Goal: Information Seeking & Learning: Learn about a topic

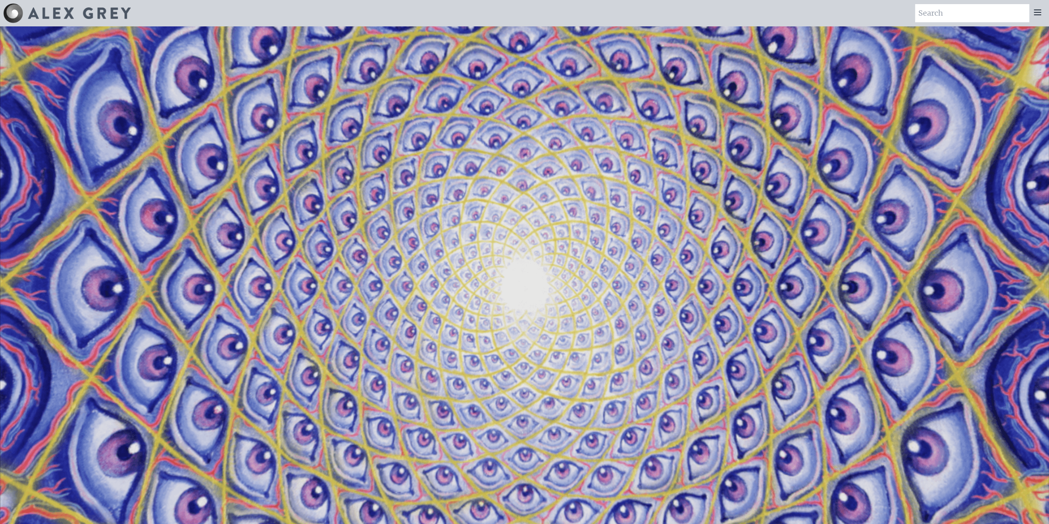
click at [789, 103] on video "Your browser does not support the video tag." at bounding box center [524, 288] width 1049 height 590
click at [1039, 14] on icon at bounding box center [1038, 12] width 10 height 10
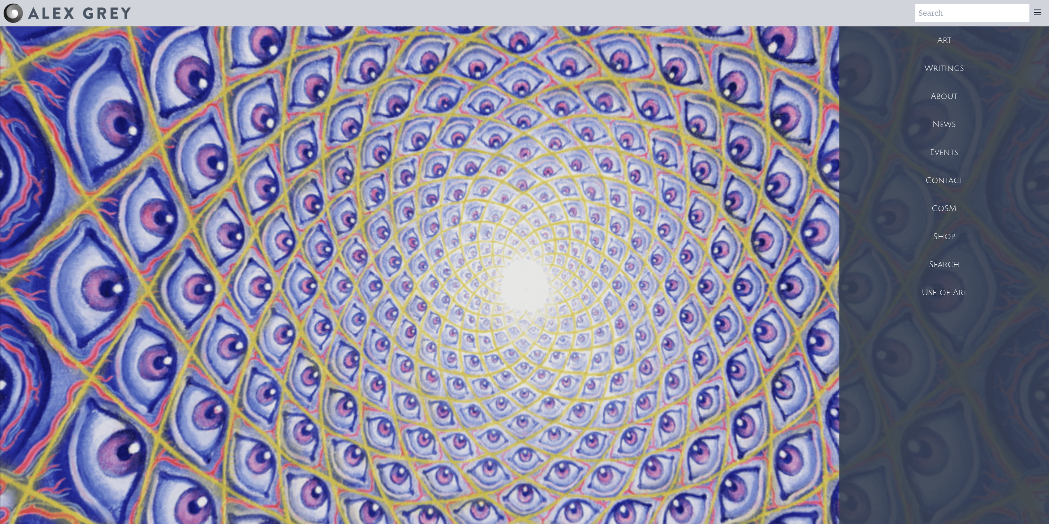
click at [949, 42] on div "Art" at bounding box center [944, 40] width 210 height 28
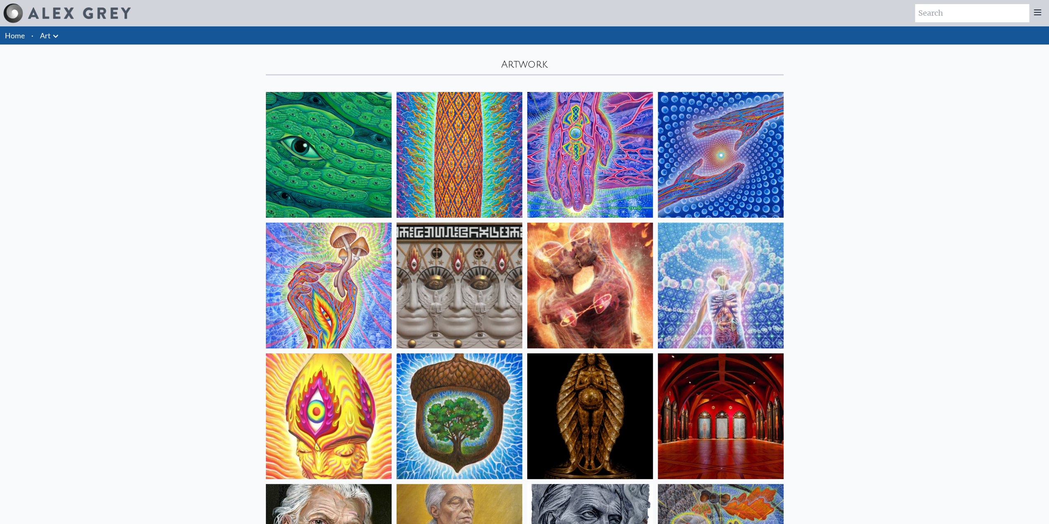
click at [451, 158] on img at bounding box center [460, 155] width 126 height 126
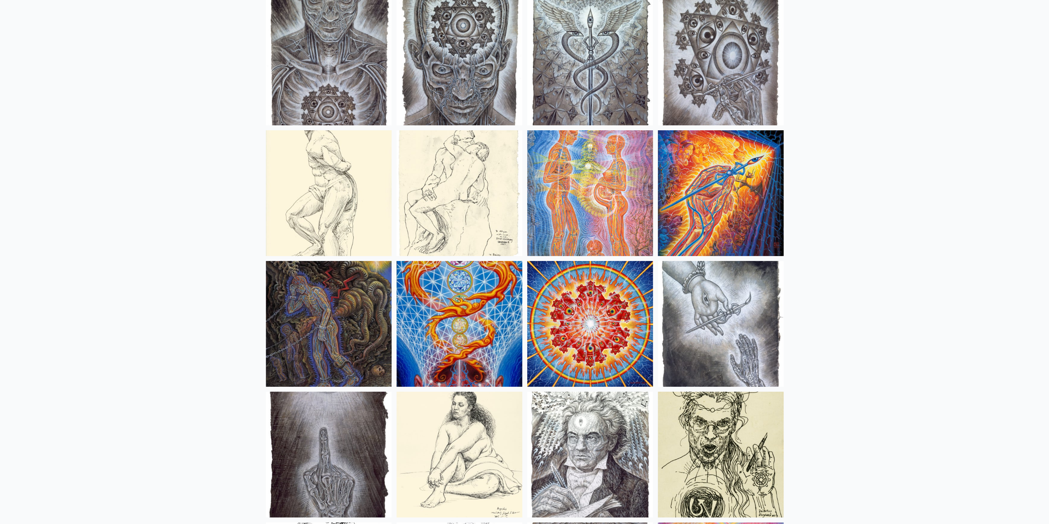
scroll to position [6008, 0]
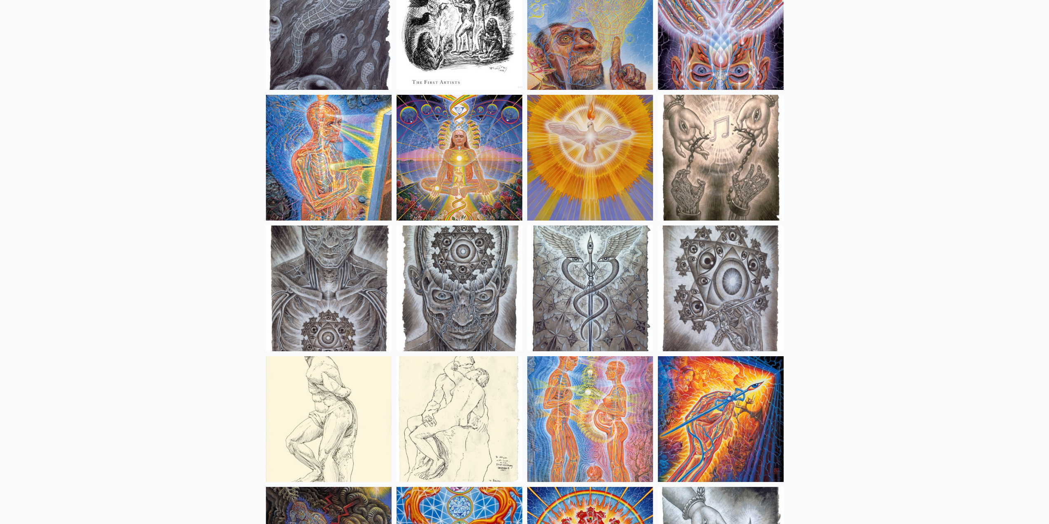
click at [430, 271] on img at bounding box center [460, 288] width 126 height 126
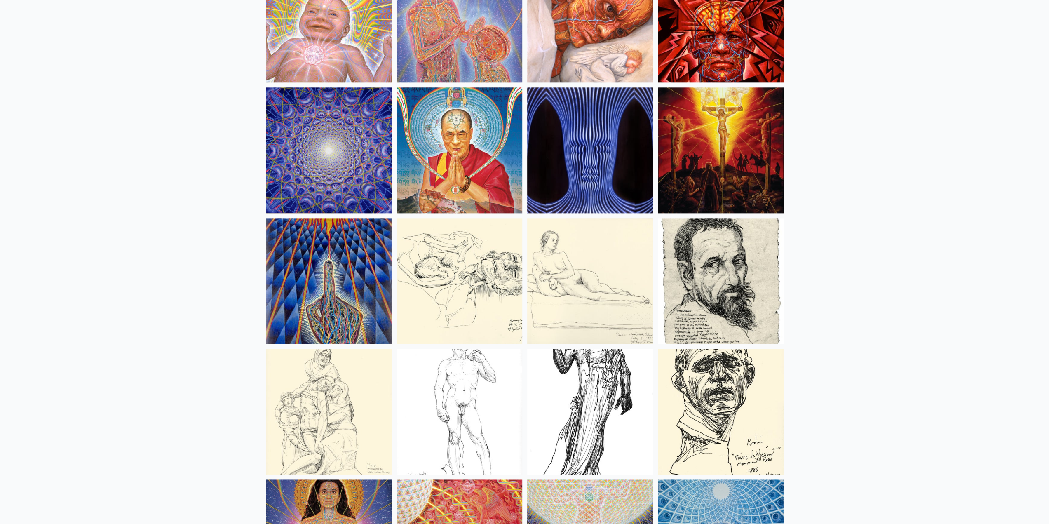
scroll to position [7328, 0]
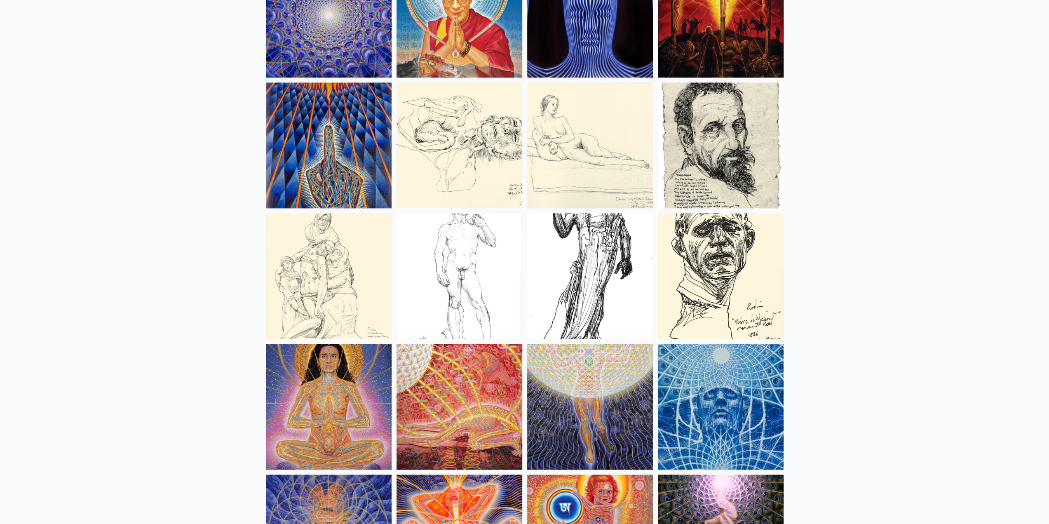
click at [574, 166] on img at bounding box center [590, 145] width 126 height 126
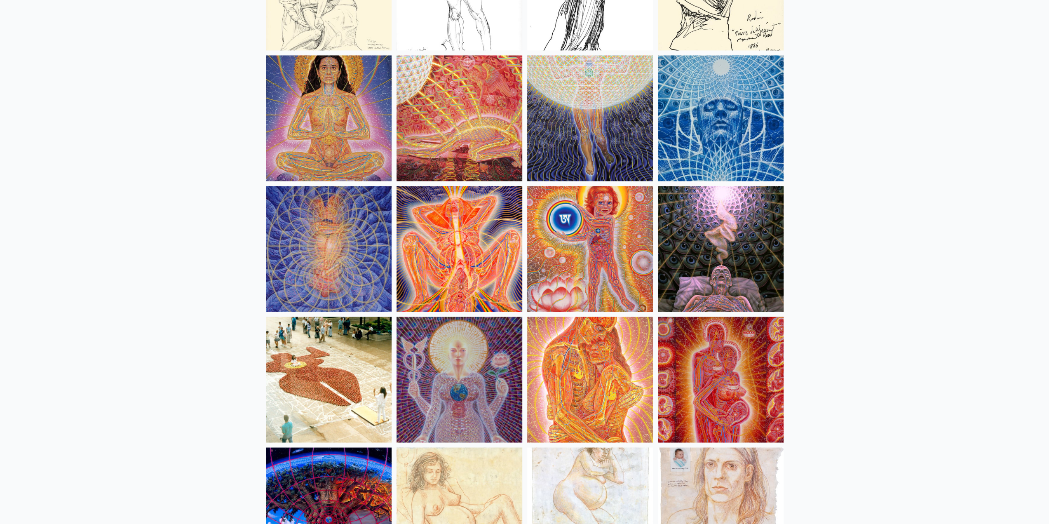
scroll to position [7740, 0]
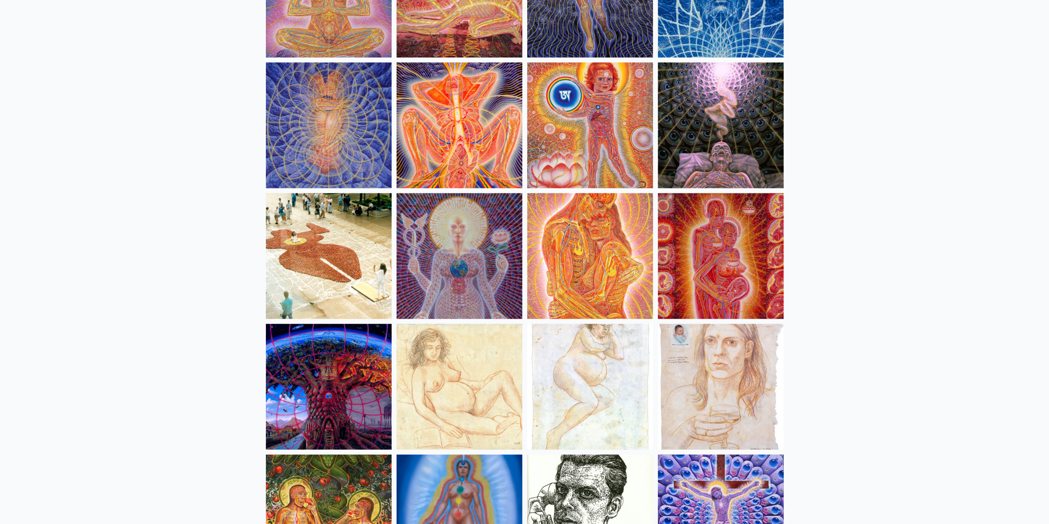
click at [752, 125] on img at bounding box center [721, 125] width 126 height 126
click at [337, 274] on img at bounding box center [329, 256] width 126 height 126
click at [350, 406] on img at bounding box center [329, 387] width 126 height 126
click at [463, 386] on img at bounding box center [460, 387] width 126 height 126
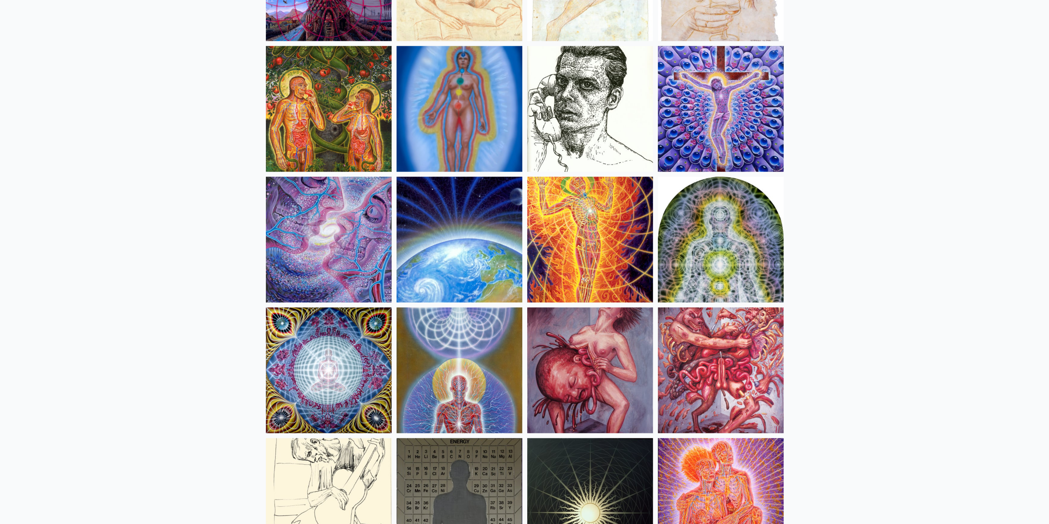
scroll to position [8193, 0]
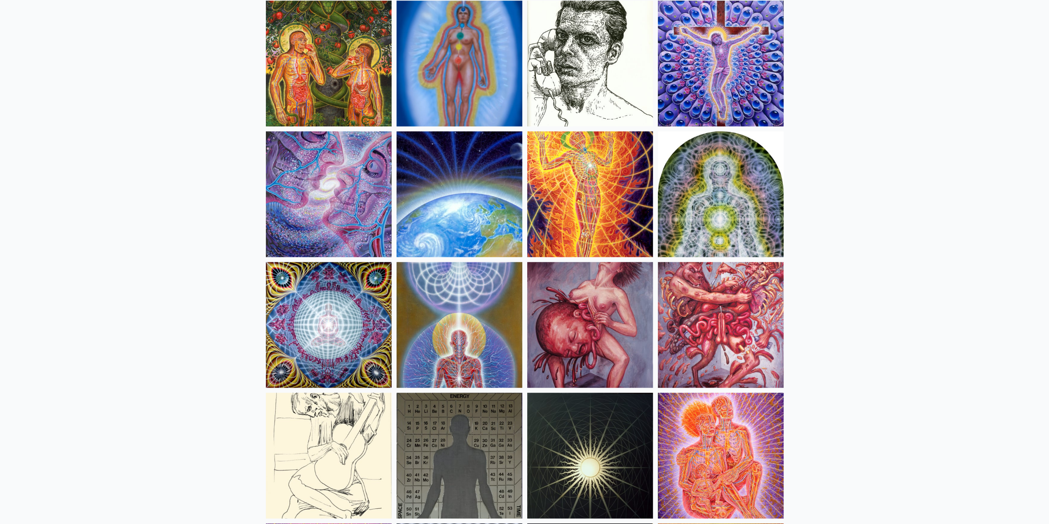
click at [489, 221] on img at bounding box center [460, 195] width 126 height 126
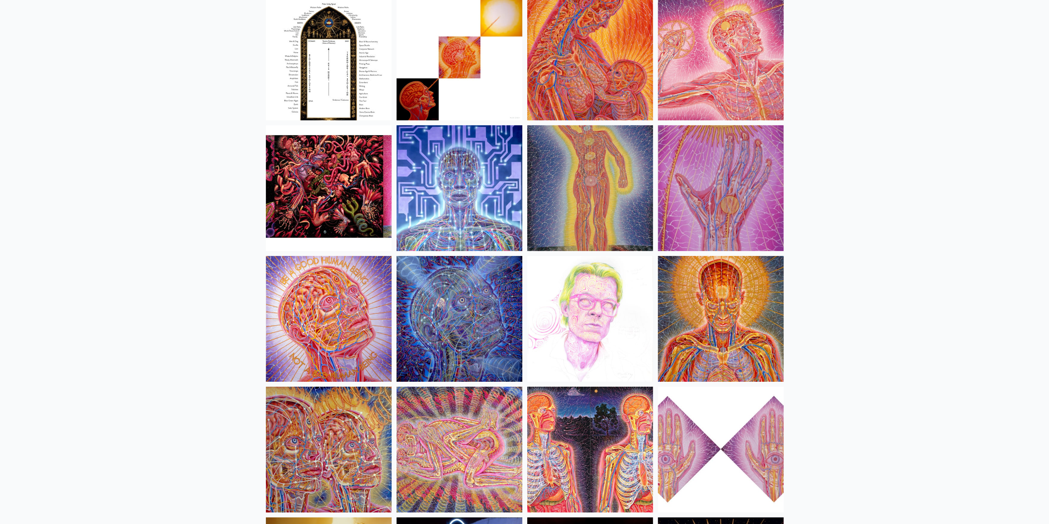
scroll to position [9100, 0]
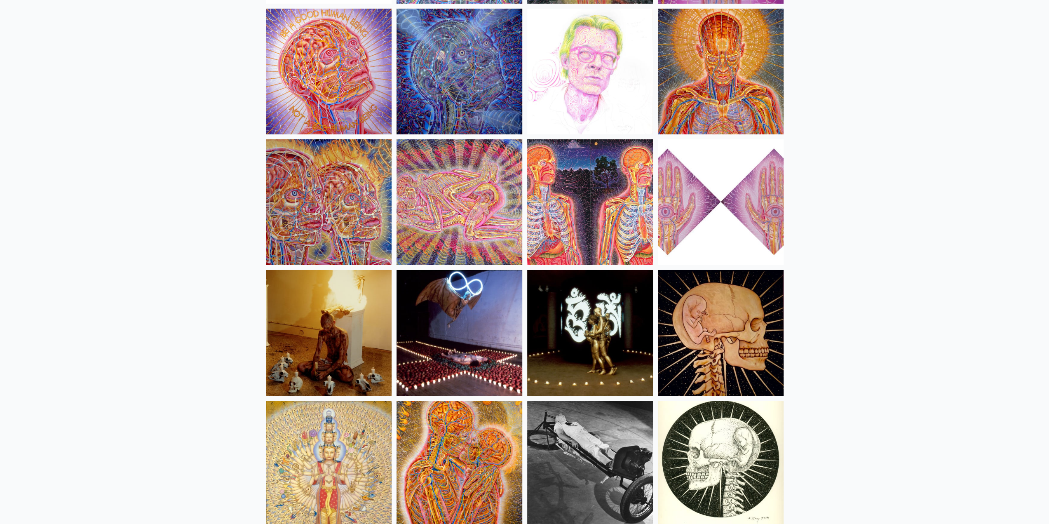
click at [434, 330] on img at bounding box center [460, 333] width 126 height 126
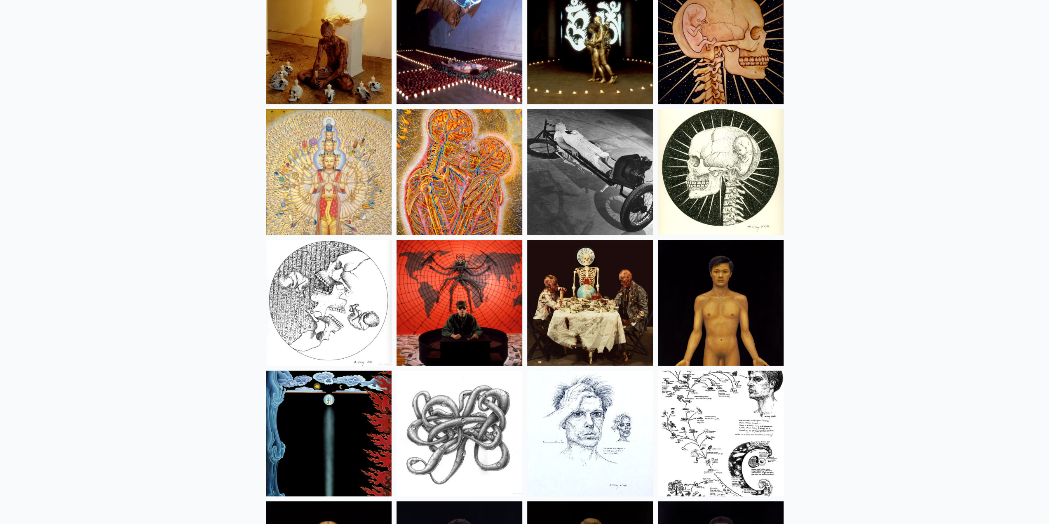
scroll to position [9512, 0]
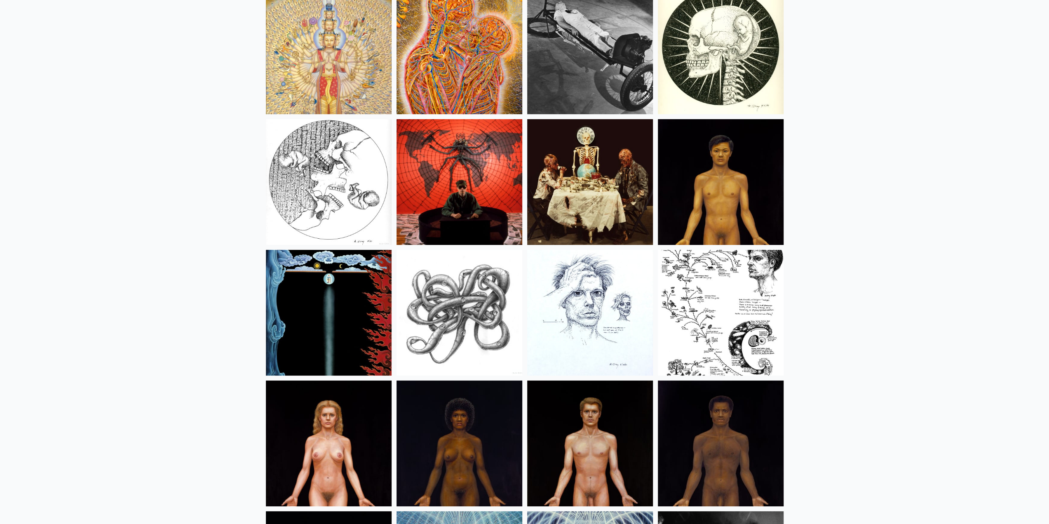
click at [343, 301] on img at bounding box center [329, 313] width 126 height 126
click at [326, 167] on img at bounding box center [329, 182] width 126 height 126
click at [454, 309] on img at bounding box center [460, 313] width 126 height 126
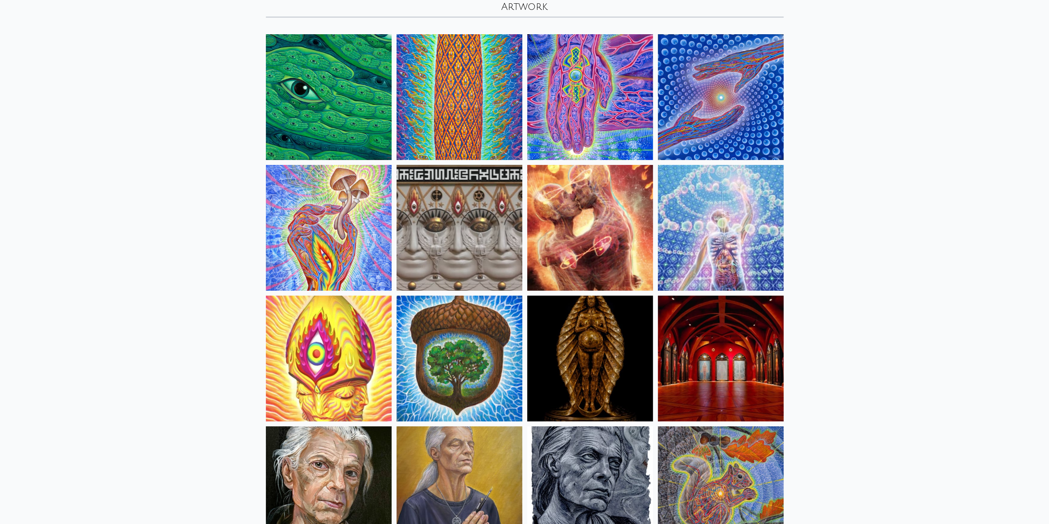
scroll to position [0, 0]
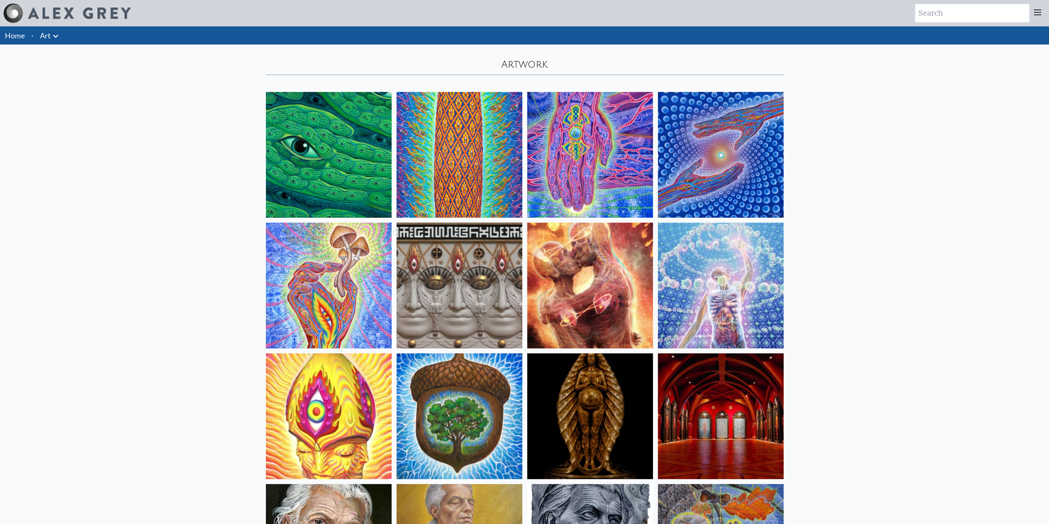
click at [49, 34] on link "Art" at bounding box center [45, 36] width 11 height 12
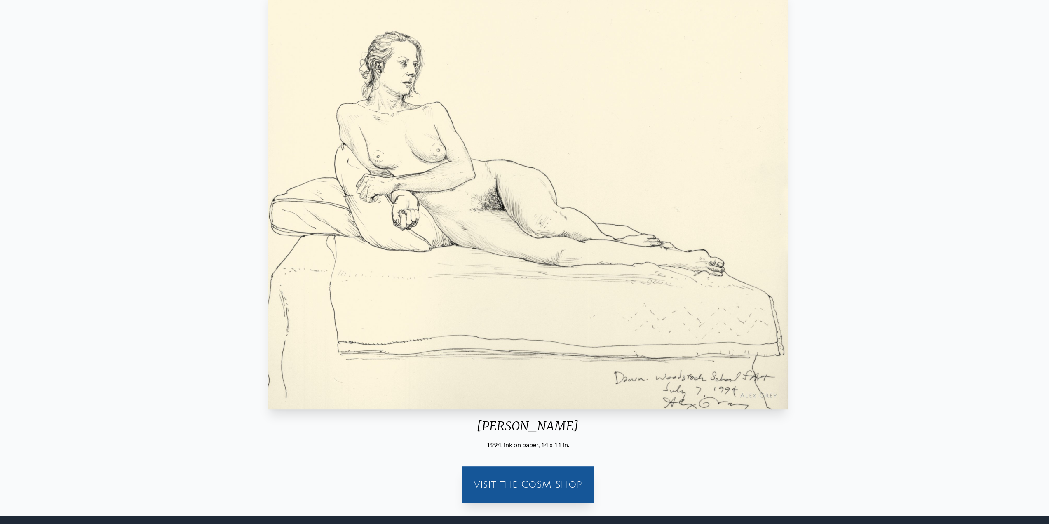
scroll to position [68, 0]
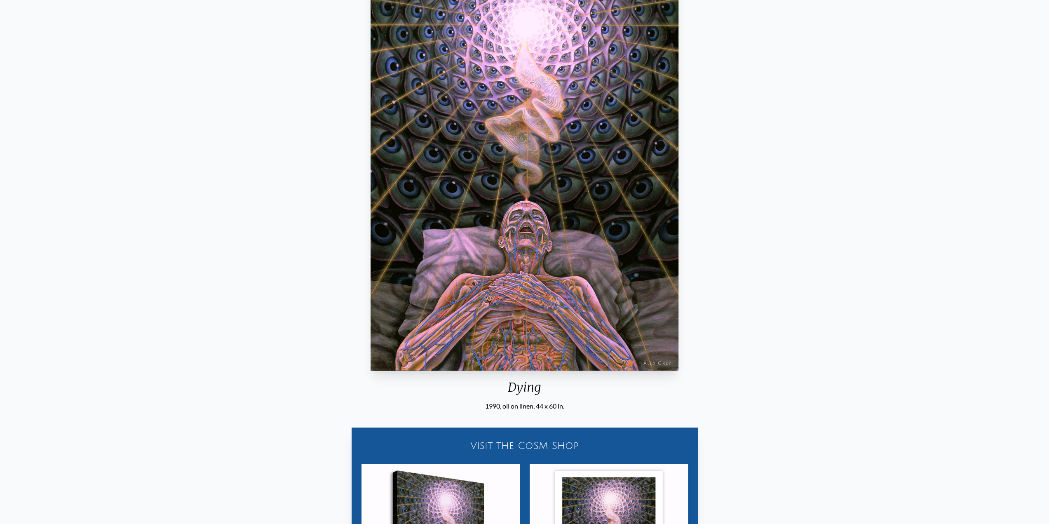
scroll to position [206, 0]
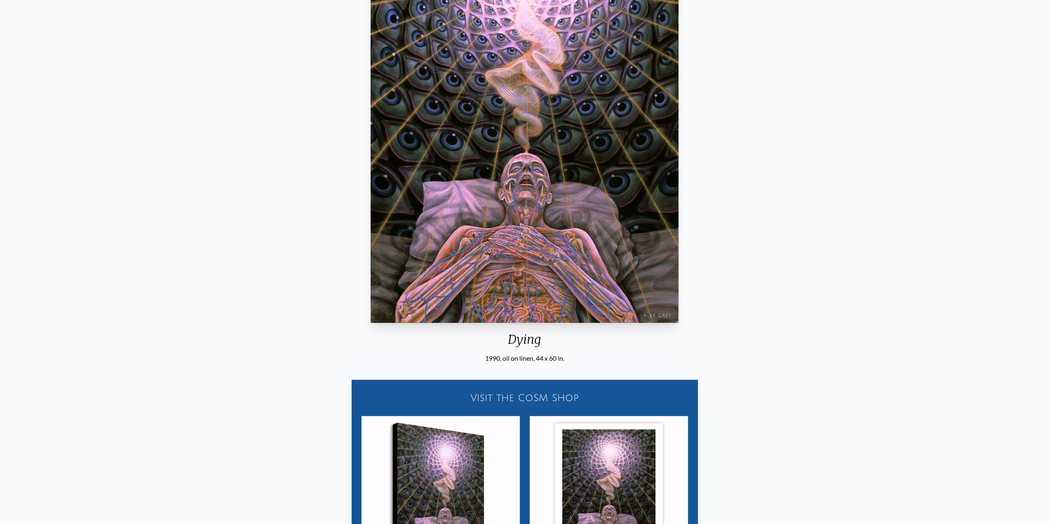
click at [303, 267] on div "Dying 1990, oil on linen, 44 x 60 in. Visit the CoSM Shop Dying - Canvas Print" at bounding box center [525, 253] width 1036 height 707
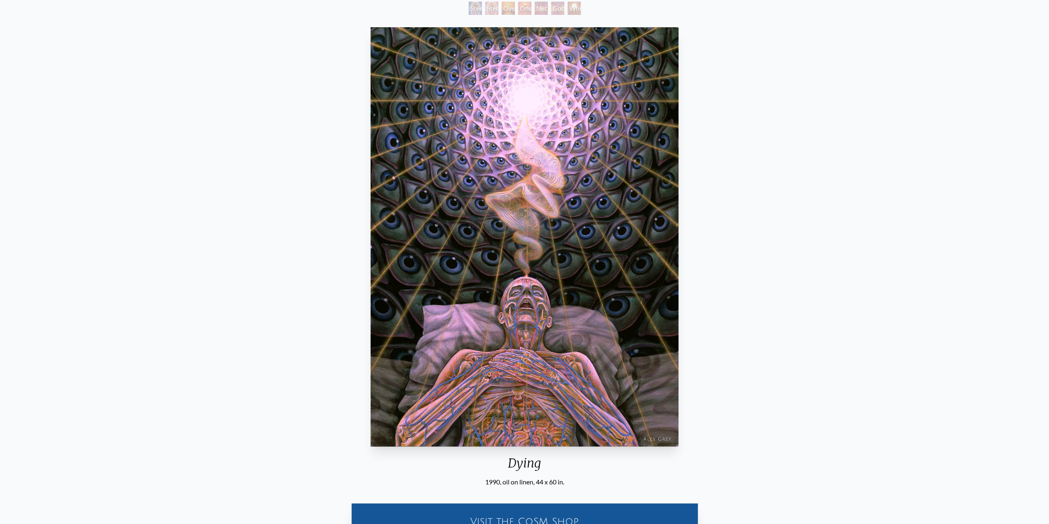
scroll to position [0, 0]
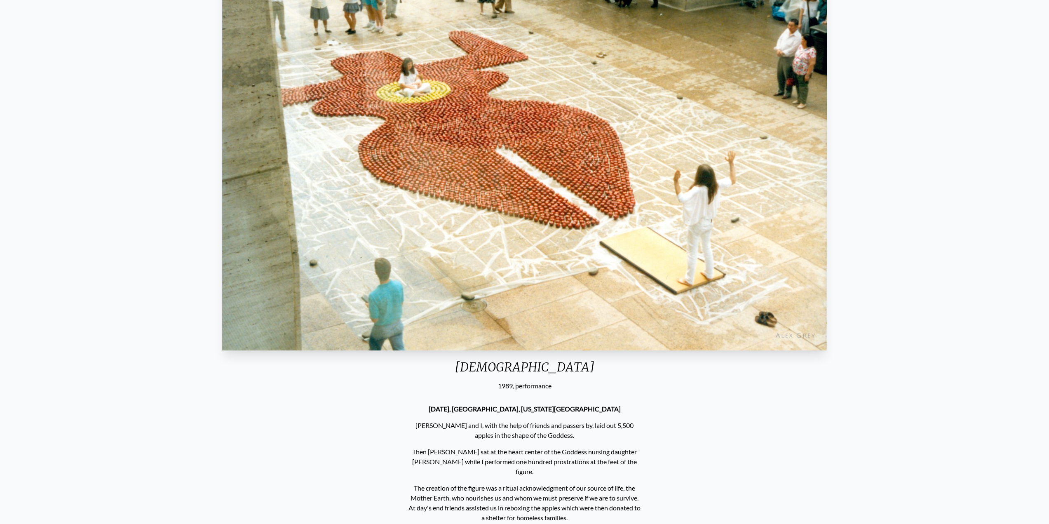
scroll to position [63, 0]
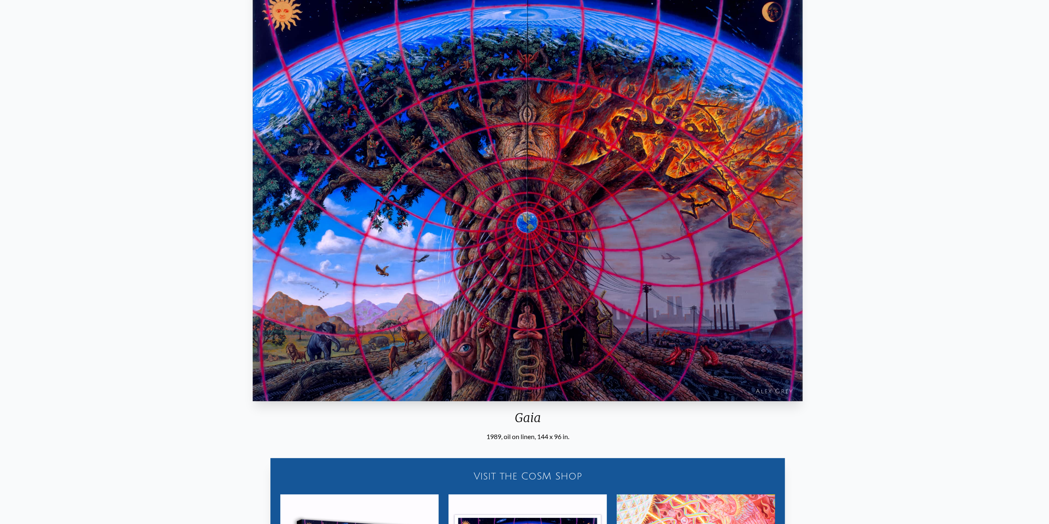
scroll to position [41, 0]
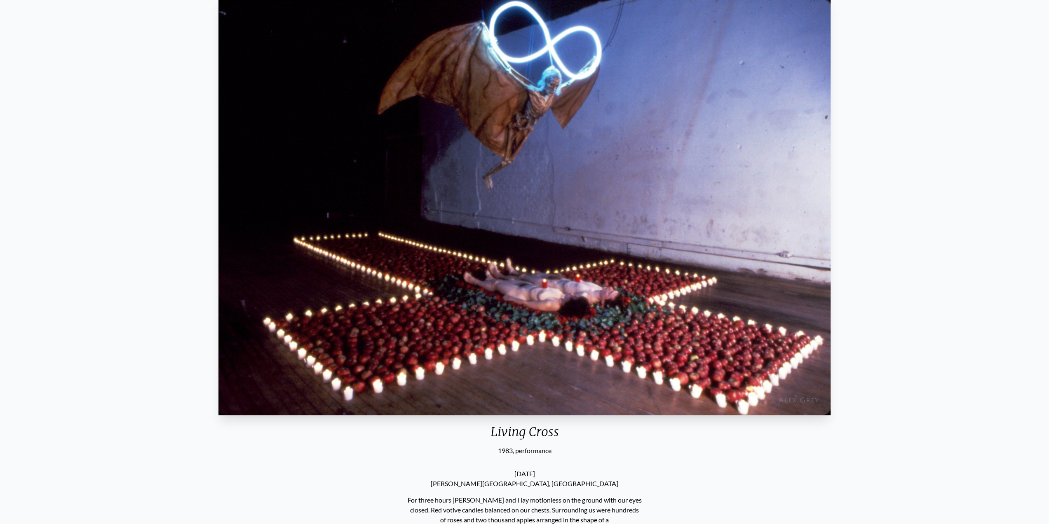
scroll to position [82, 0]
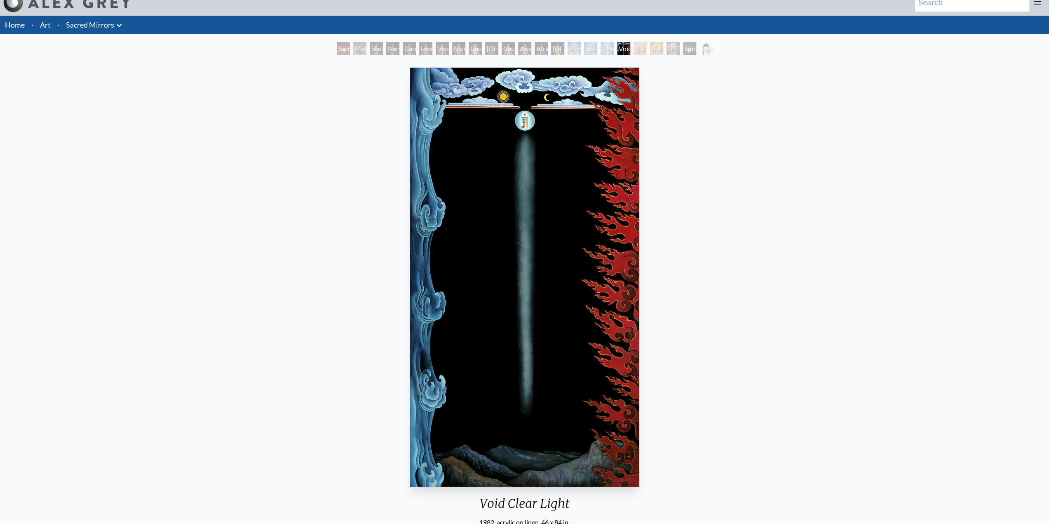
scroll to position [52, 0]
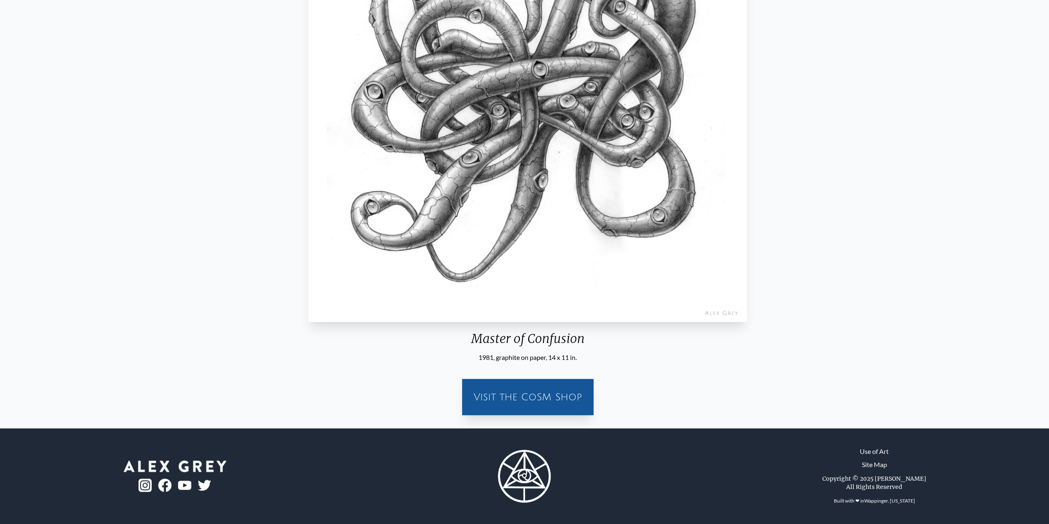
scroll to position [68, 0]
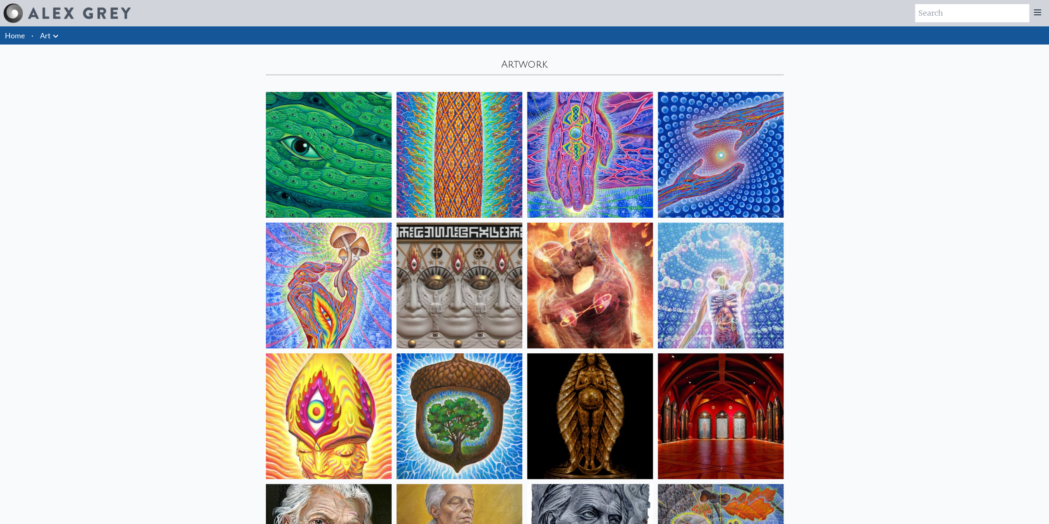
click at [58, 40] on icon at bounding box center [56, 36] width 10 height 10
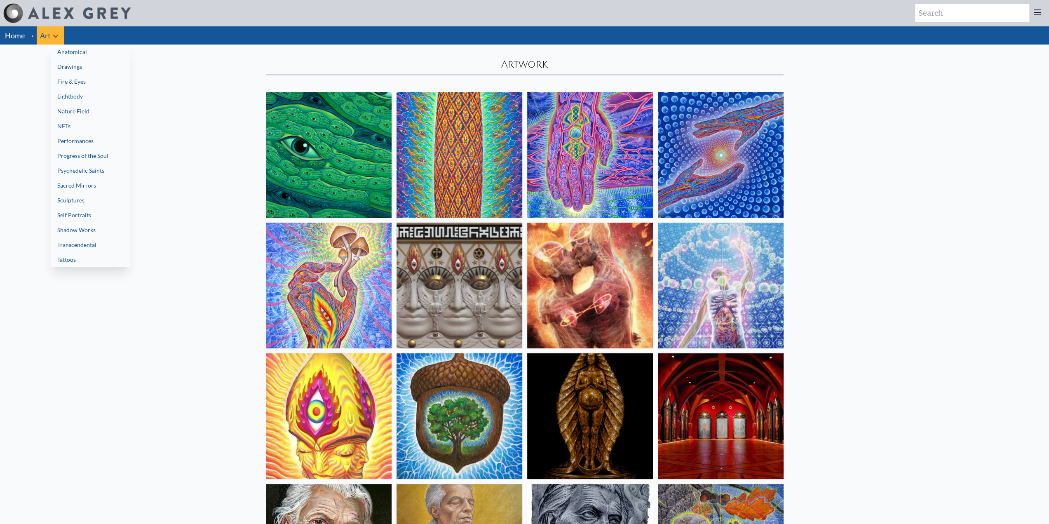
click at [100, 142] on link "Performances" at bounding box center [90, 141] width 79 height 15
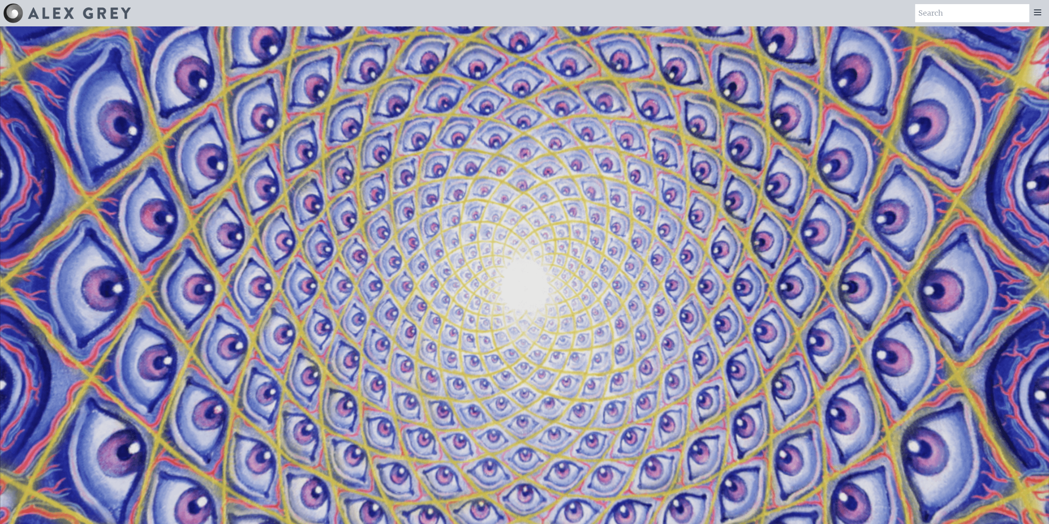
click at [1036, 15] on icon at bounding box center [1037, 12] width 7 height 5
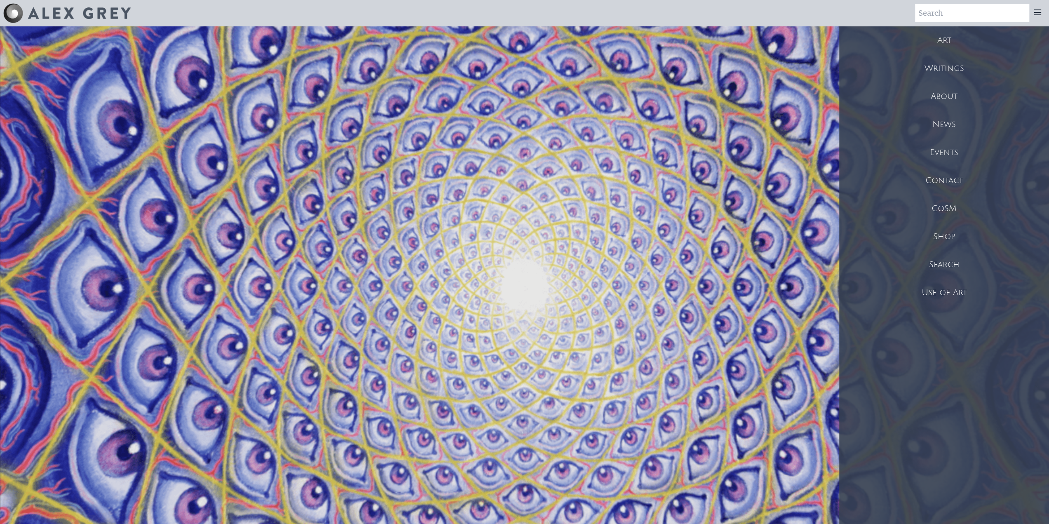
click at [944, 95] on div "About" at bounding box center [944, 96] width 210 height 28
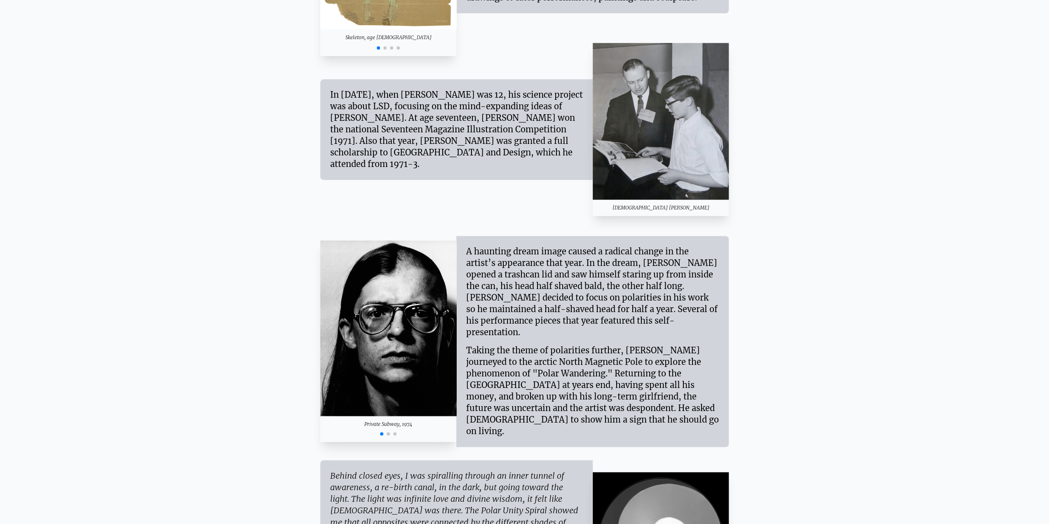
scroll to position [1059, 0]
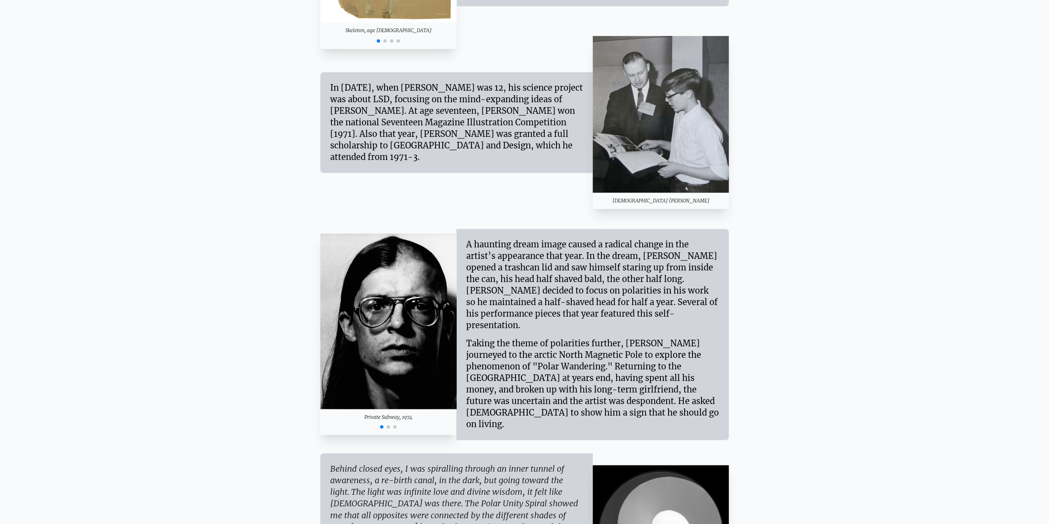
click at [388, 425] on span "Go to slide 2" at bounding box center [388, 426] width 3 height 3
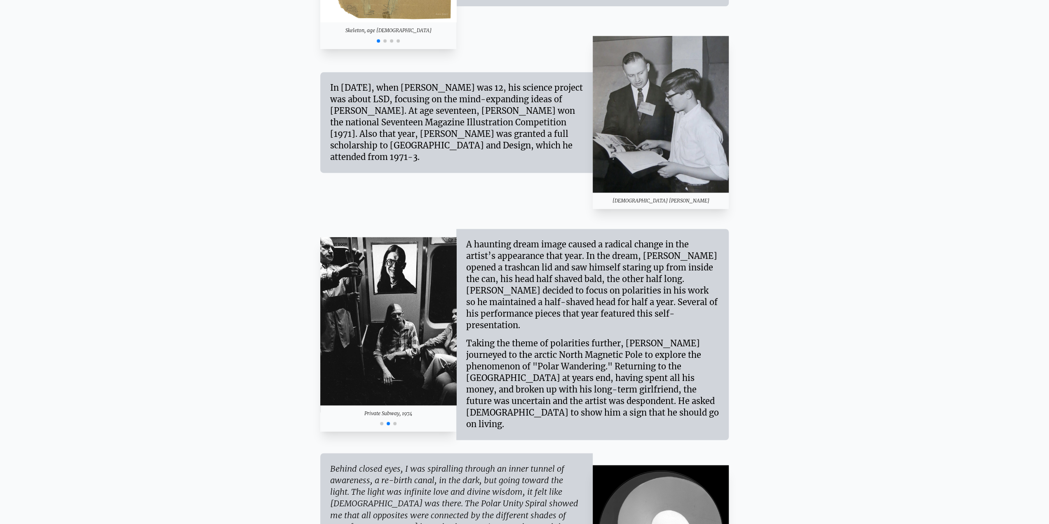
click at [395, 422] on span "Go to slide 3" at bounding box center [394, 423] width 3 height 3
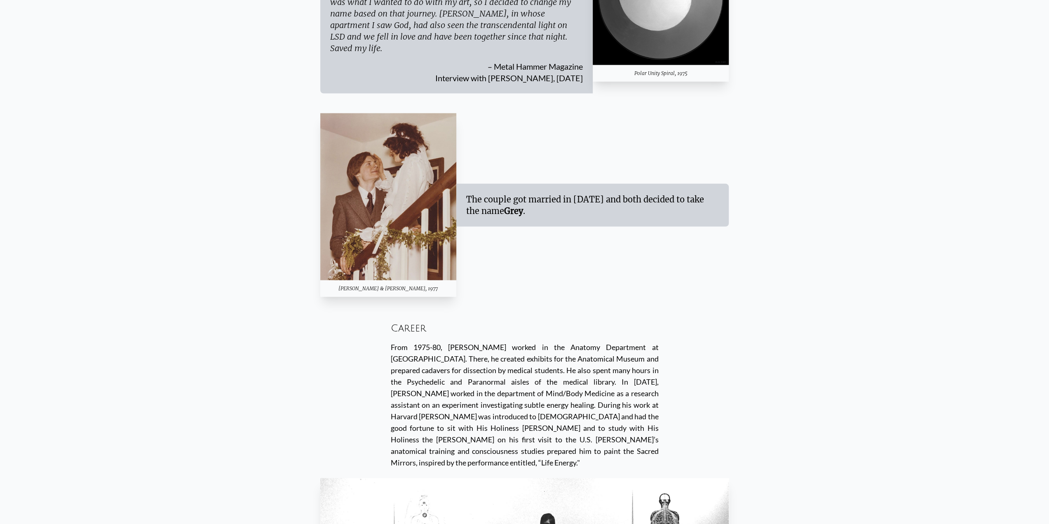
scroll to position [1553, 0]
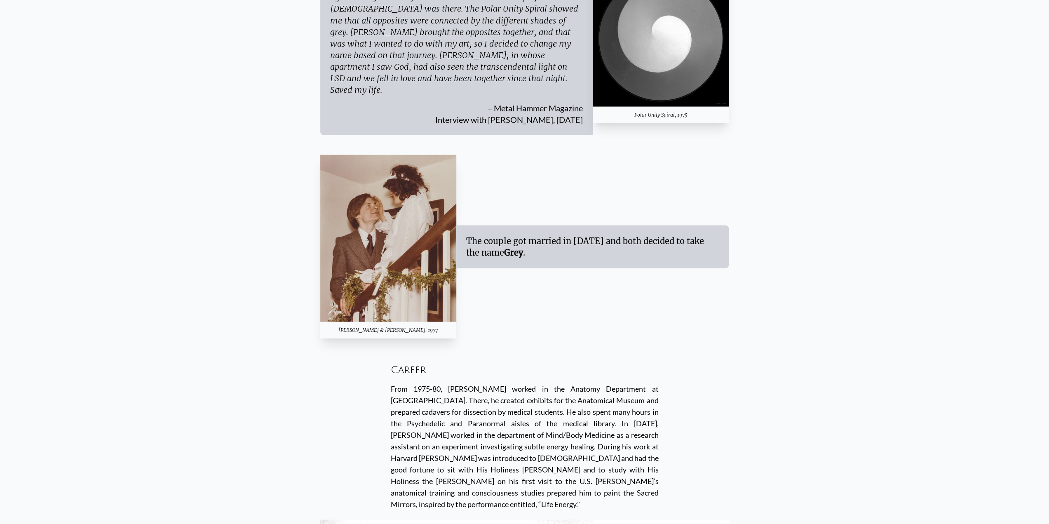
click at [382, 210] on img at bounding box center [388, 238] width 136 height 167
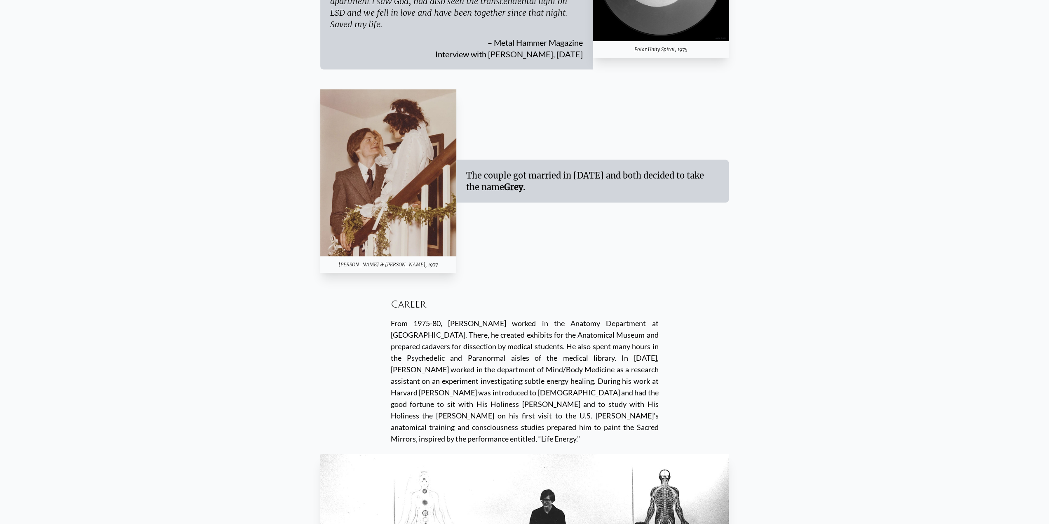
scroll to position [1595, 0]
